Goal: Information Seeking & Learning: Learn about a topic

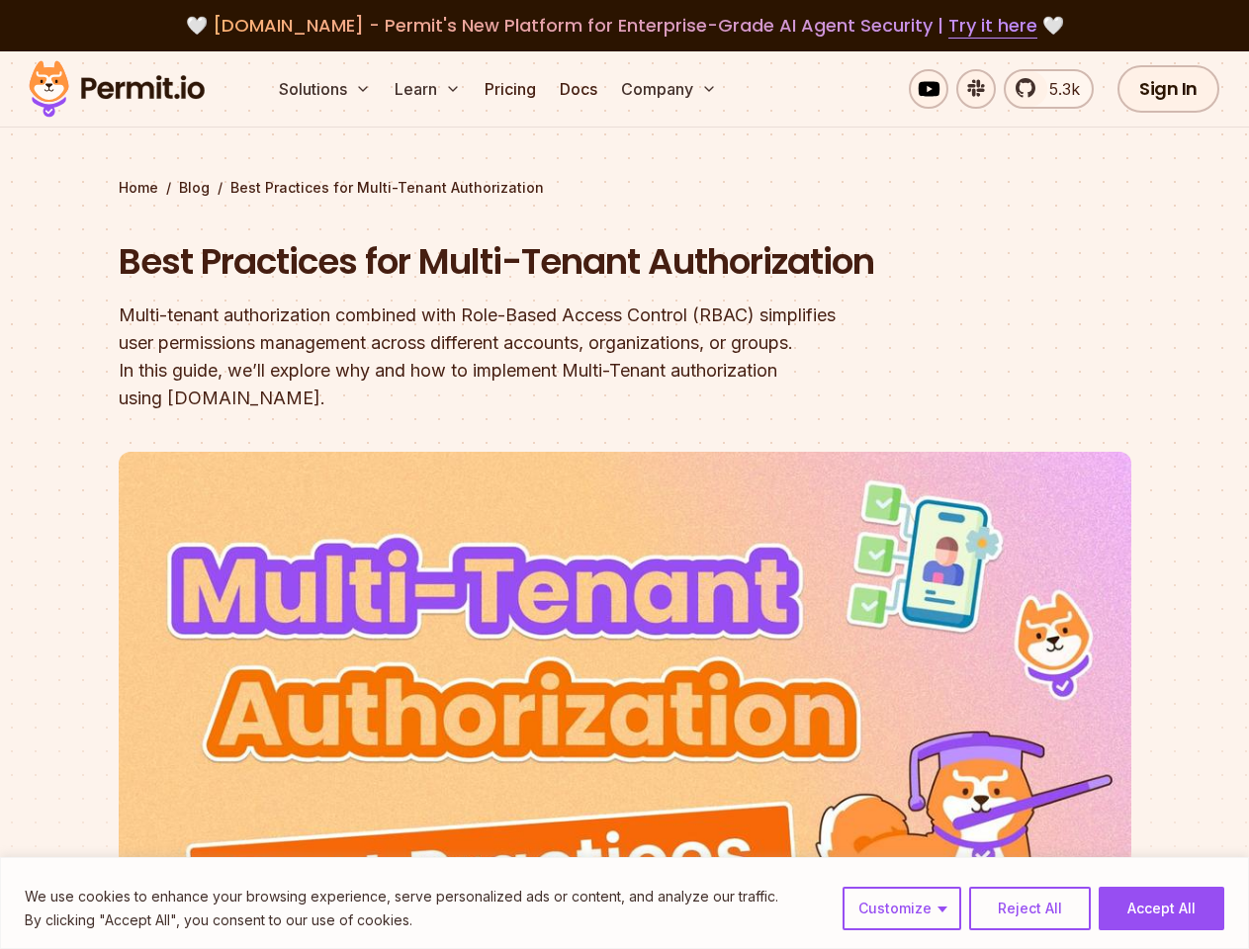
click at [624, 475] on img at bounding box center [625, 736] width 1012 height 569
click at [903, 909] on button "Customize" at bounding box center [901, 908] width 119 height 43
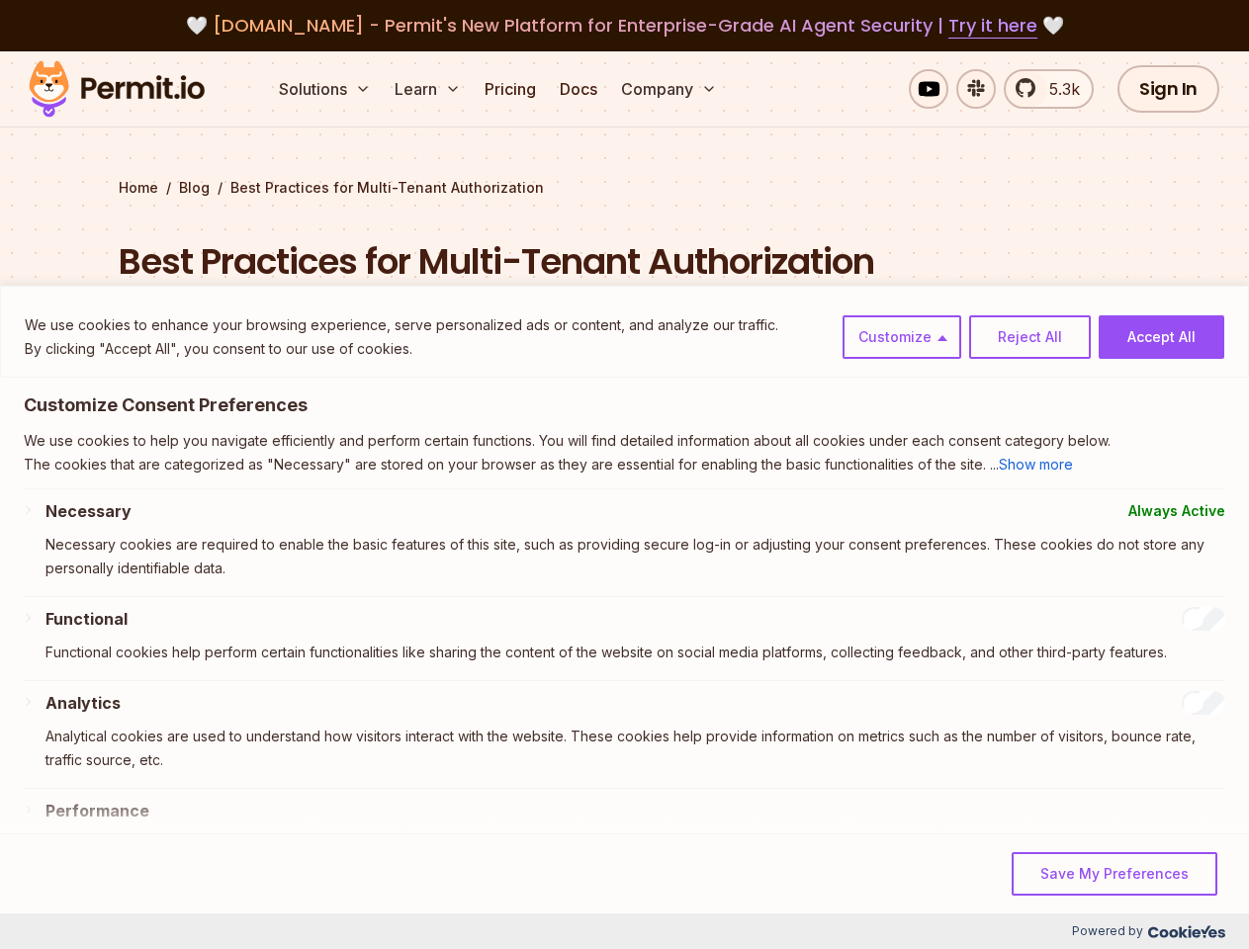
click at [1029, 580] on p "Necessary cookies are required to enable the basic features of this site, such …" at bounding box center [634, 556] width 1179 height 47
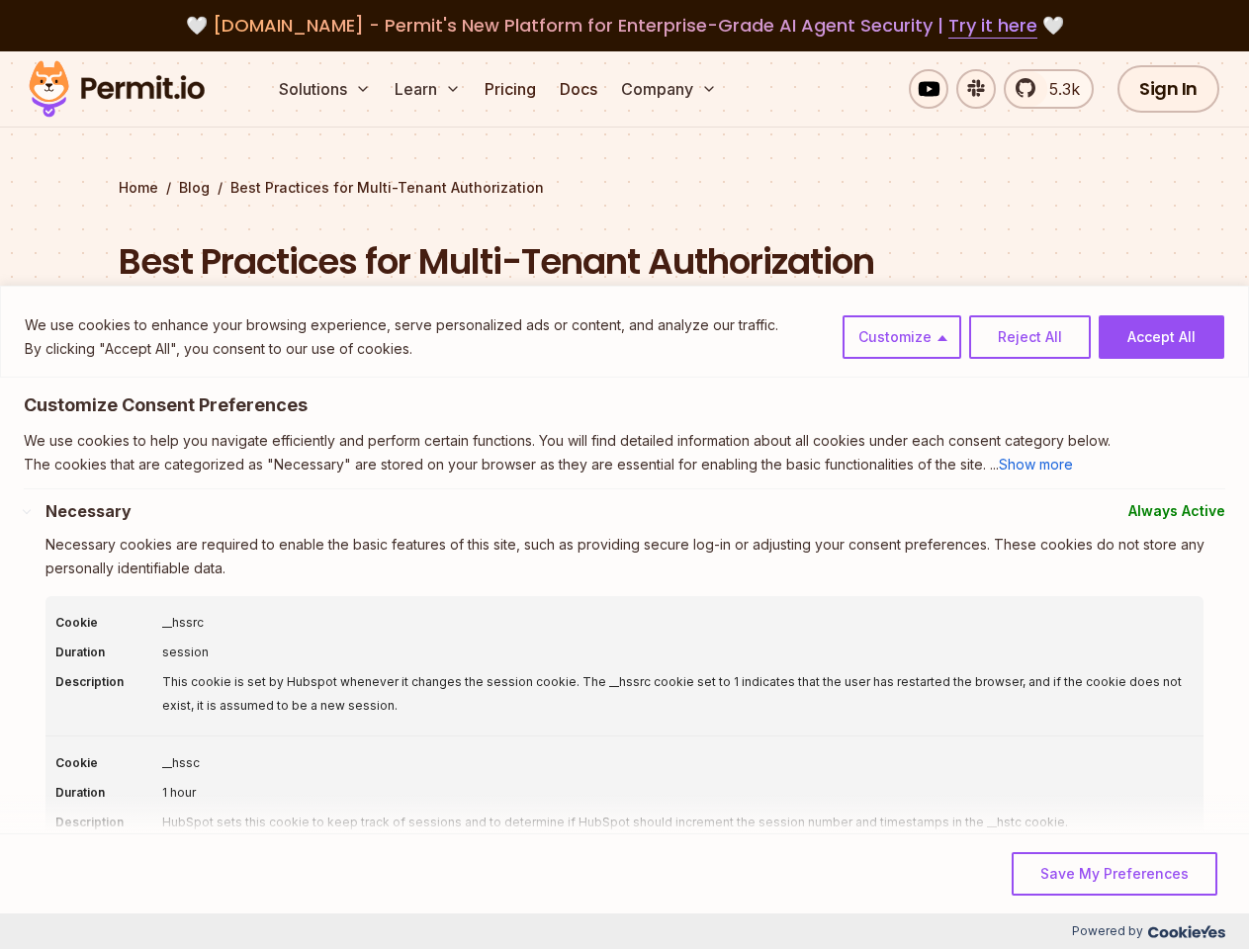
click at [1161, 718] on div "This cookie is set by Hubspot whenever it changes the session cookie. The __hss…" at bounding box center [677, 693] width 1031 height 47
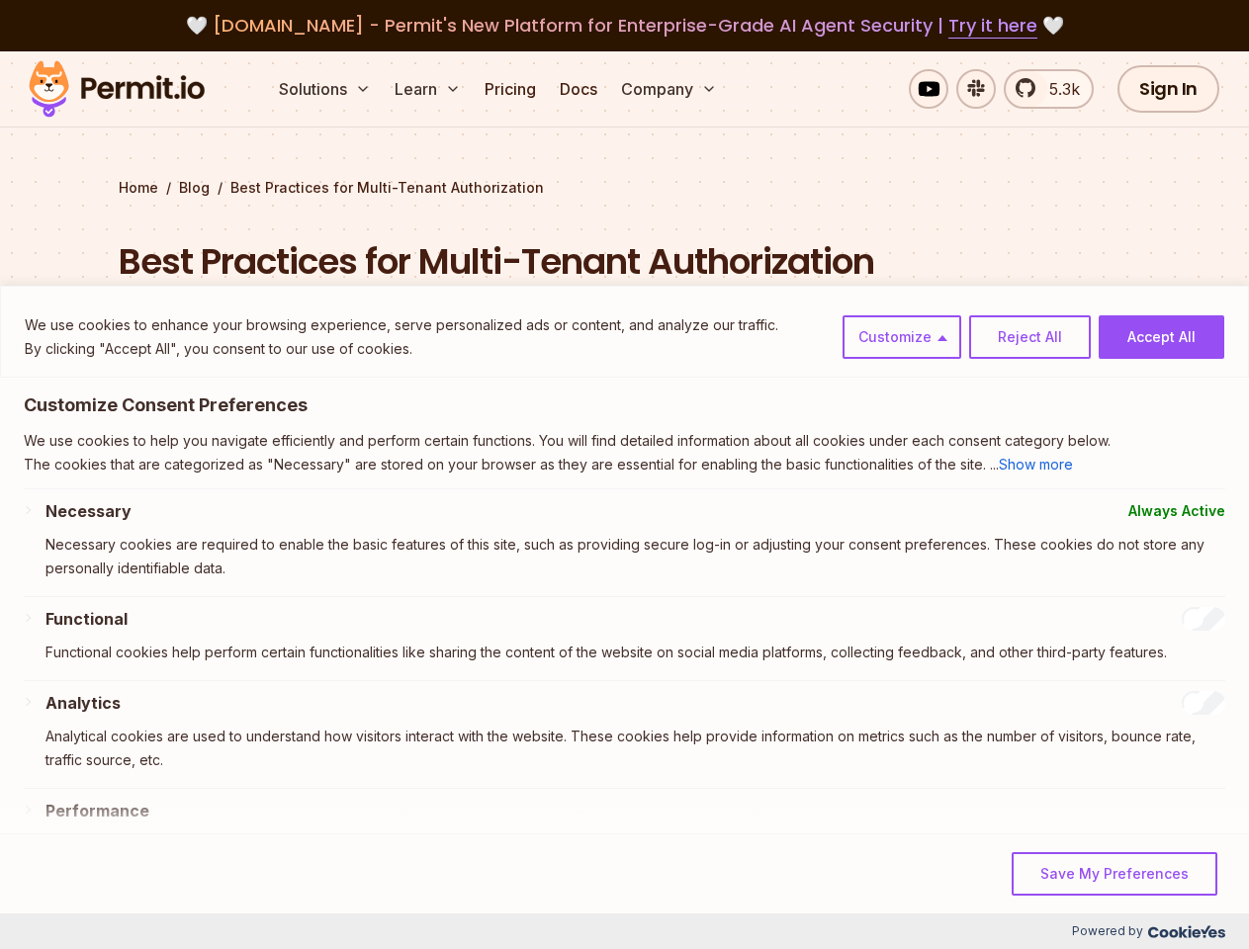
click at [326, 89] on button "Solutions" at bounding box center [325, 89] width 108 height 40
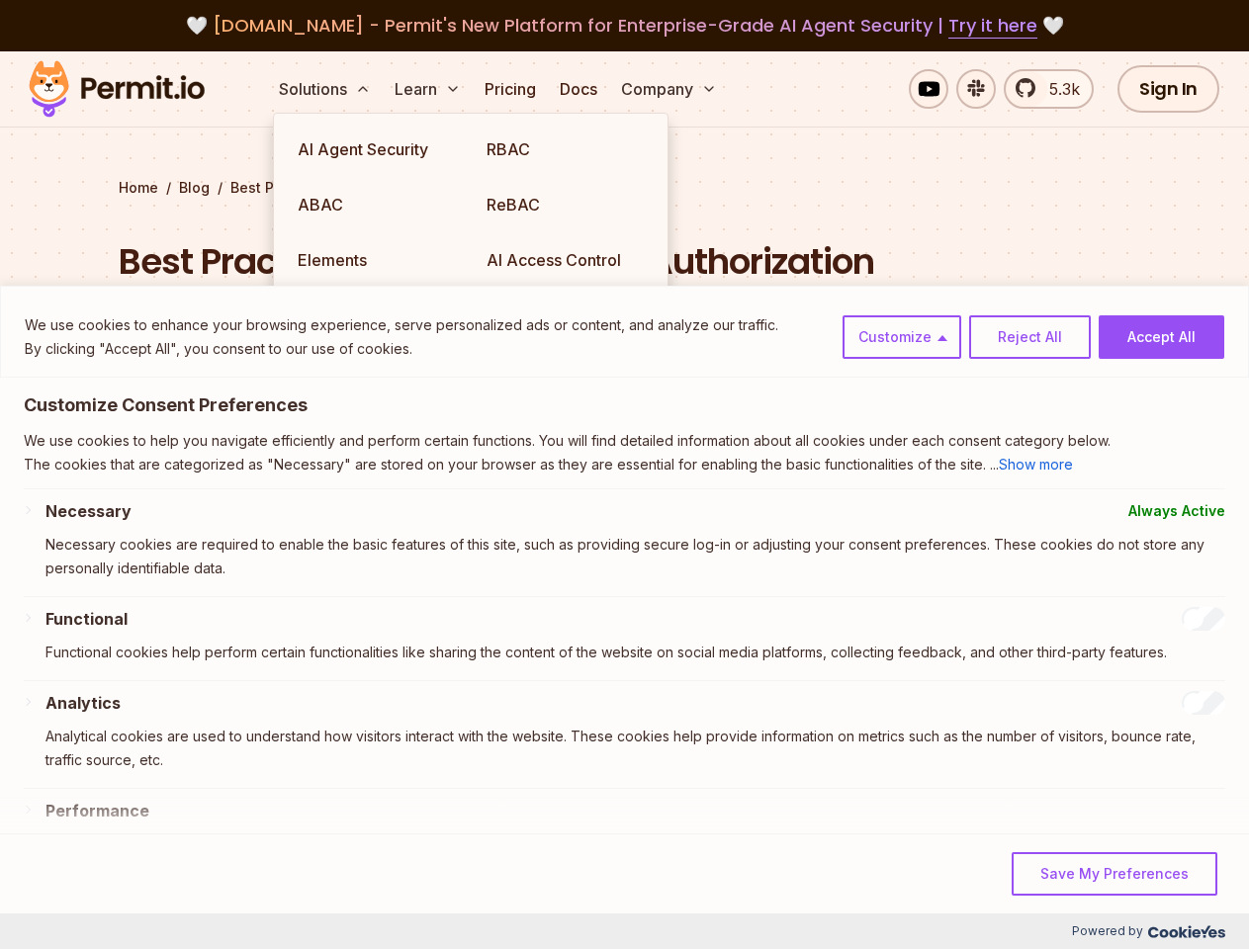
click at [429, 89] on button "Learn" at bounding box center [428, 89] width 82 height 40
click at [670, 89] on button "Company" at bounding box center [669, 89] width 112 height 40
